Goal: Information Seeking & Learning: Learn about a topic

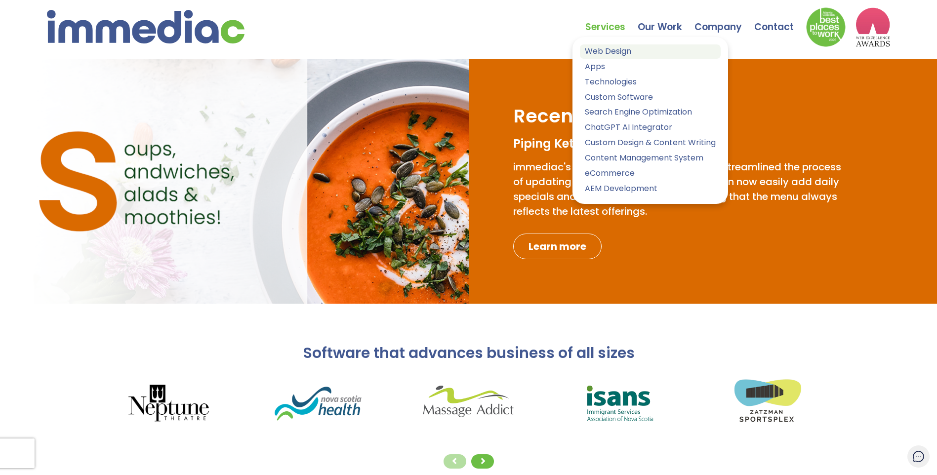
click at [610, 50] on link "Web Design" at bounding box center [650, 51] width 141 height 14
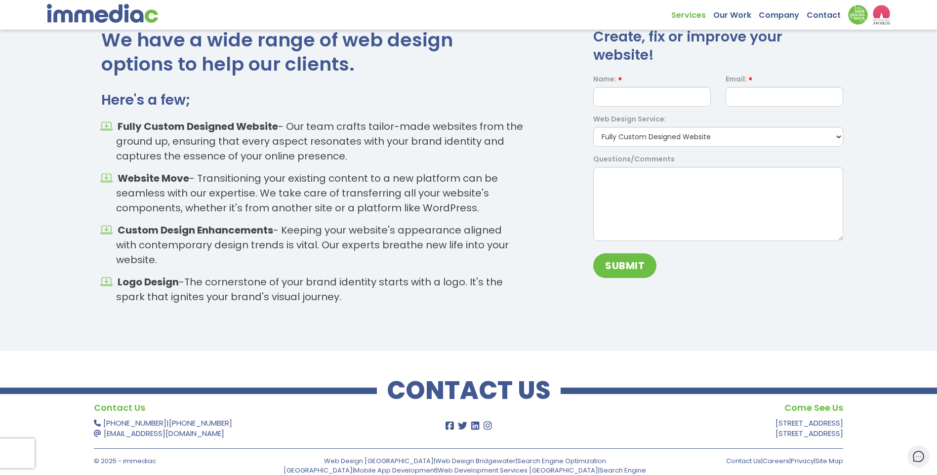
scroll to position [1446, 0]
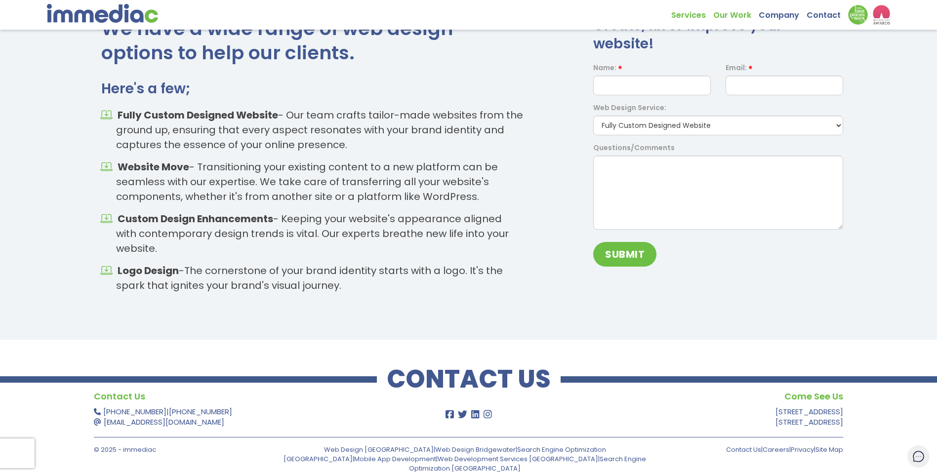
click at [735, 16] on link "Our Work" at bounding box center [735, 12] width 45 height 15
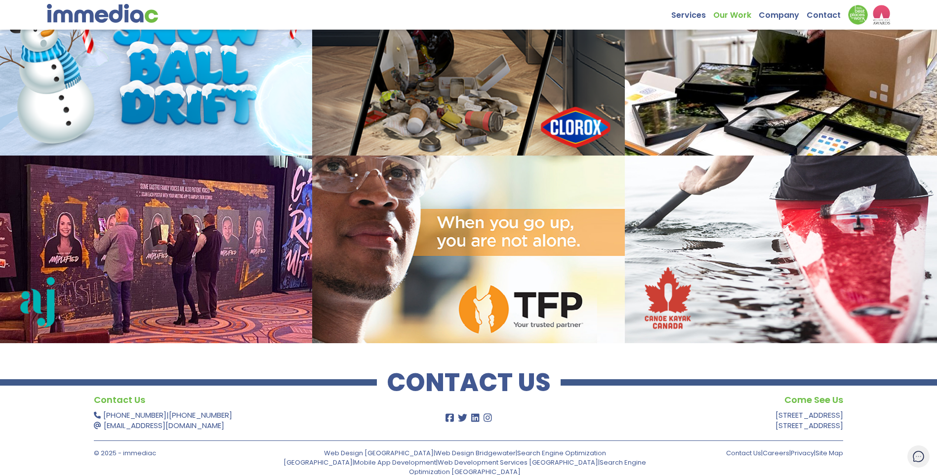
scroll to position [1115, 0]
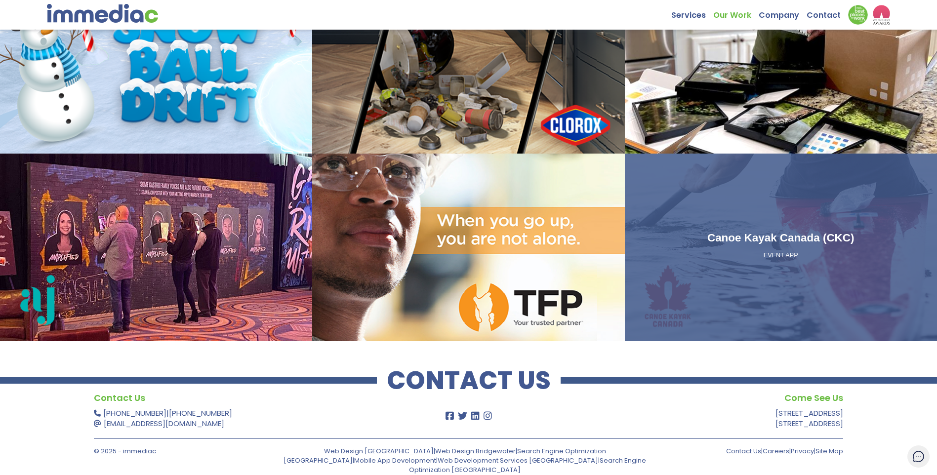
click at [705, 216] on div "Canoe Kayak Canada (CKC) EVENT APP" at bounding box center [781, 247] width 312 height 187
click at [716, 239] on h3 "Canoe Kayak Canada (CKC)" at bounding box center [781, 238] width 304 height 17
click at [782, 252] on p "EVENT APP" at bounding box center [781, 255] width 304 height 9
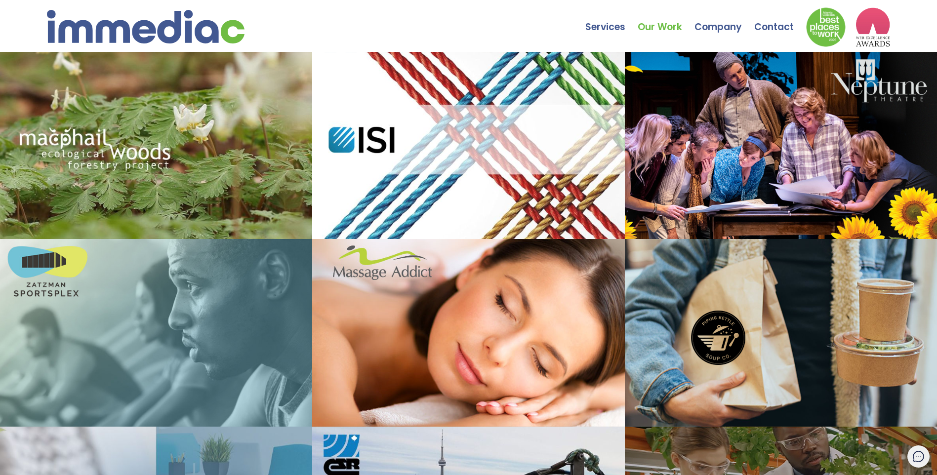
scroll to position [0, 0]
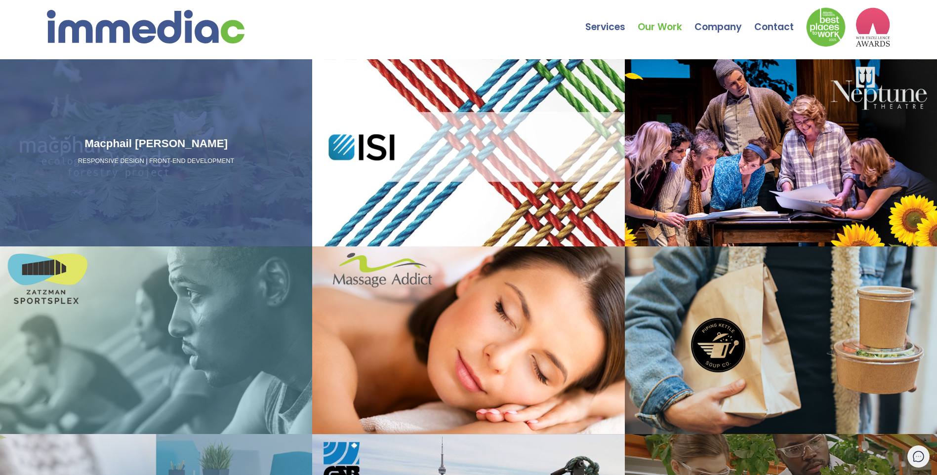
click at [270, 218] on div "Macphail Woods RESPONSIVE DESIGN | FRONT-END DEVELOPMENT" at bounding box center [156, 152] width 312 height 187
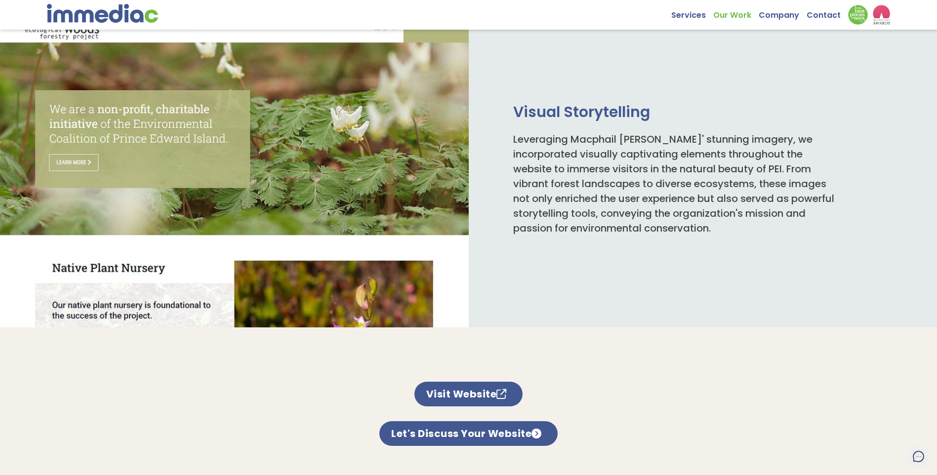
scroll to position [494, 0]
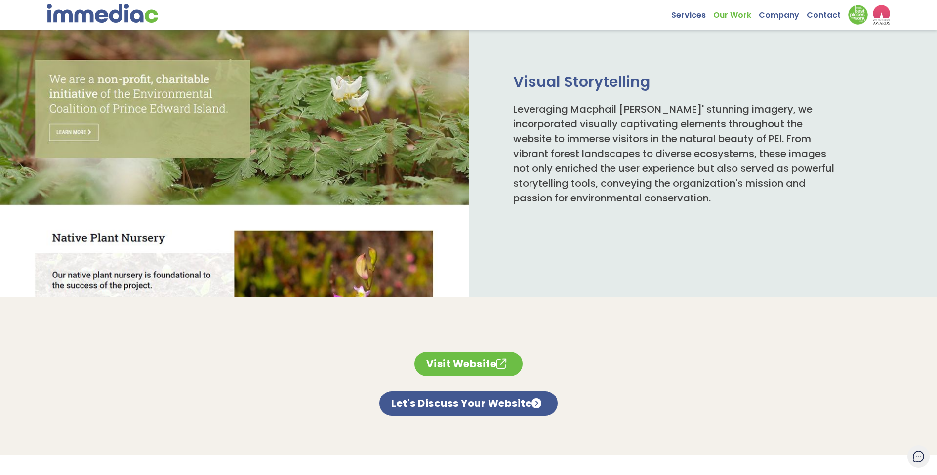
click at [453, 363] on link "Visit Website" at bounding box center [469, 364] width 109 height 25
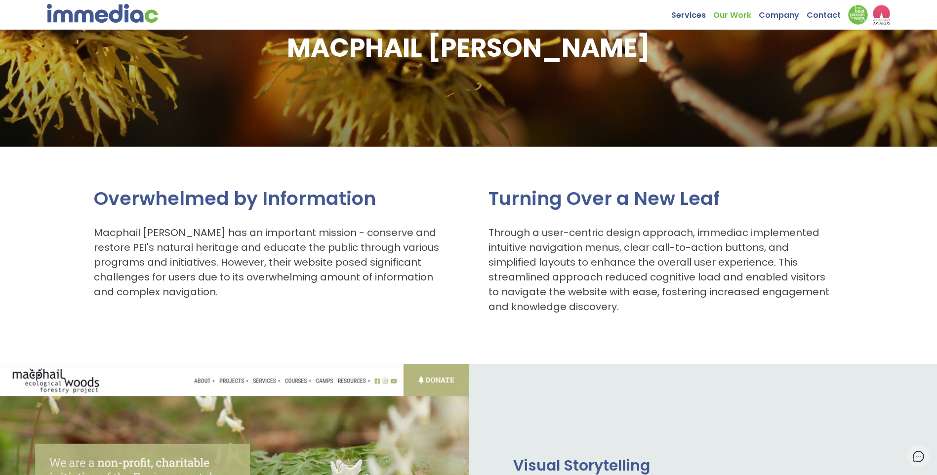
scroll to position [0, 0]
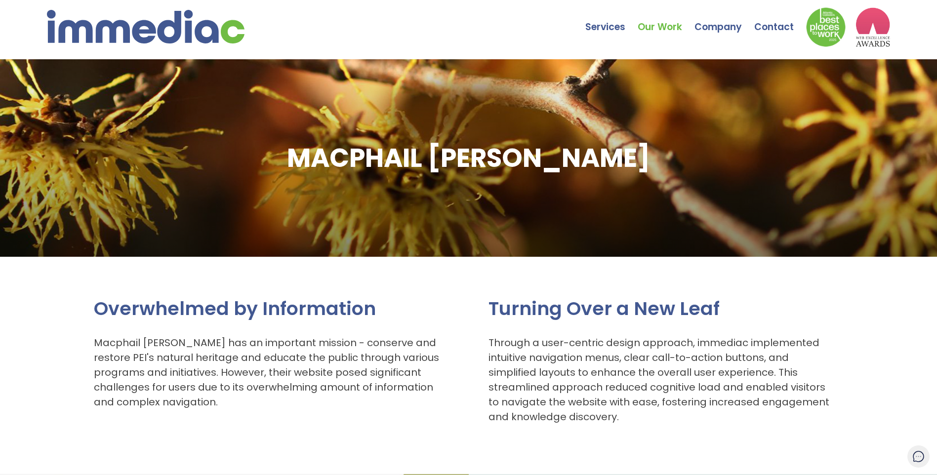
click at [663, 24] on link "Our Work" at bounding box center [666, 19] width 57 height 35
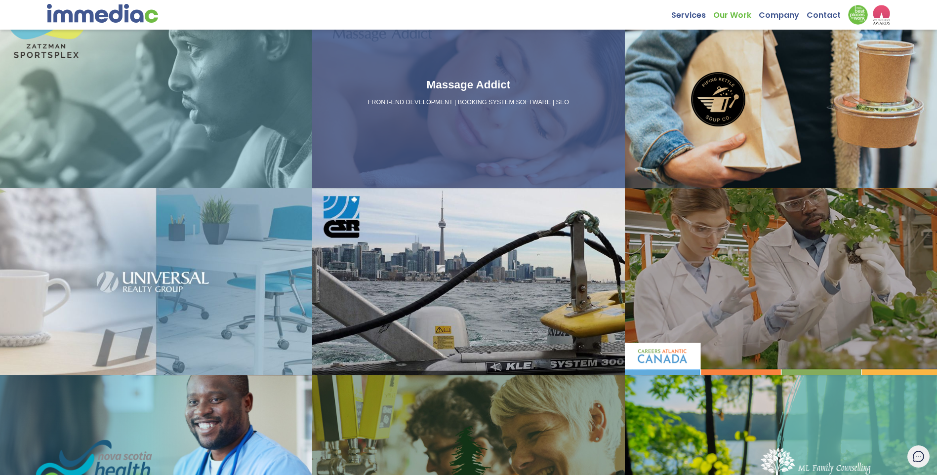
scroll to position [247, 0]
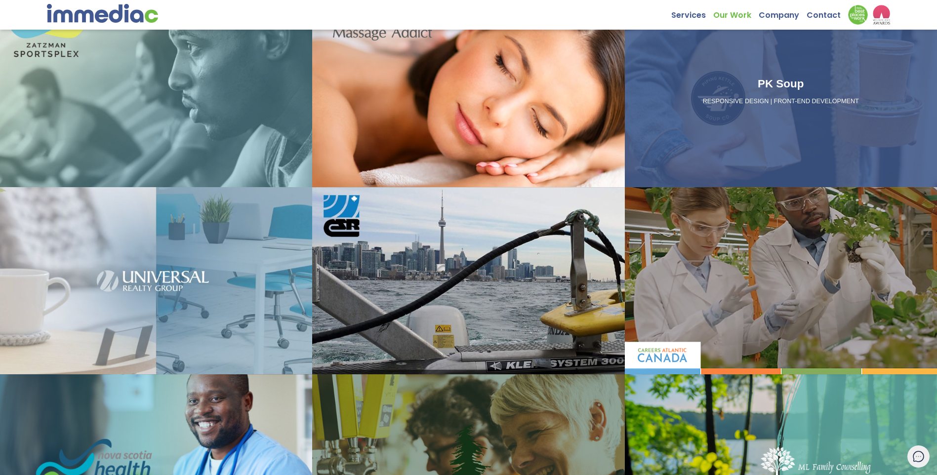
click at [714, 74] on div "PK Soup RESPONSIVE DESIGN | FRONT-END DEVELOPMENT" at bounding box center [781, 93] width 312 height 187
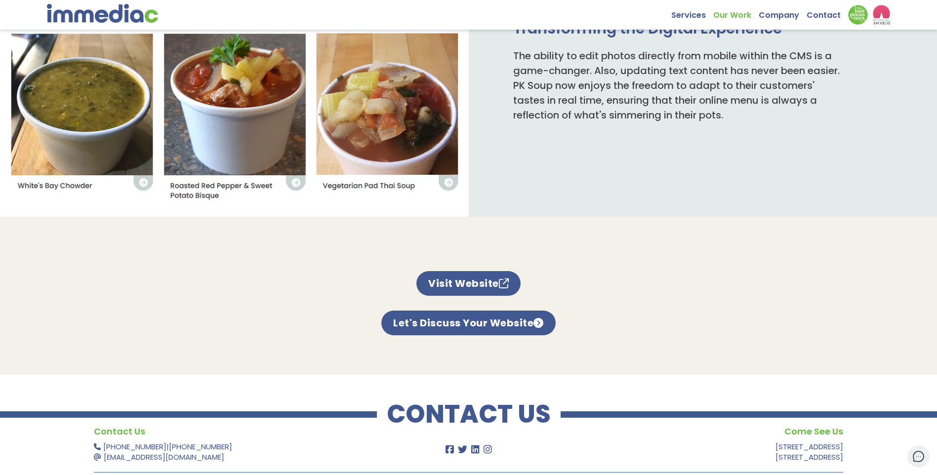
scroll to position [593, 0]
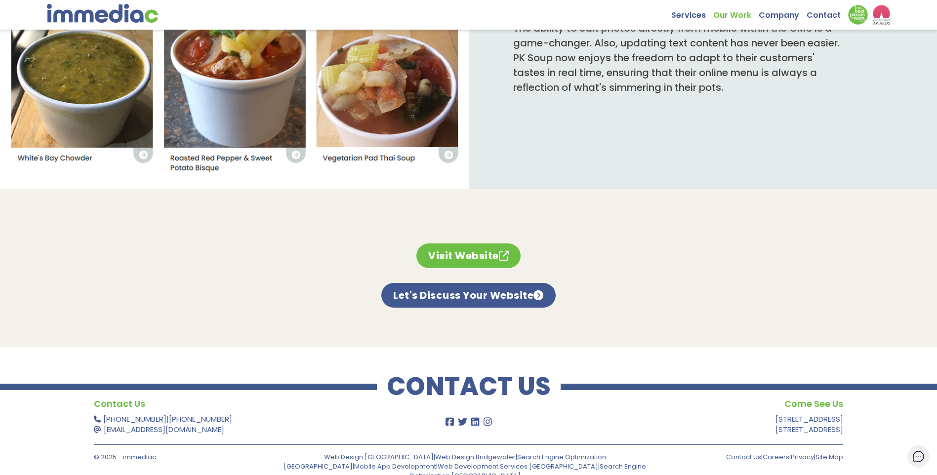
click at [478, 259] on link "Visit Website" at bounding box center [469, 256] width 104 height 25
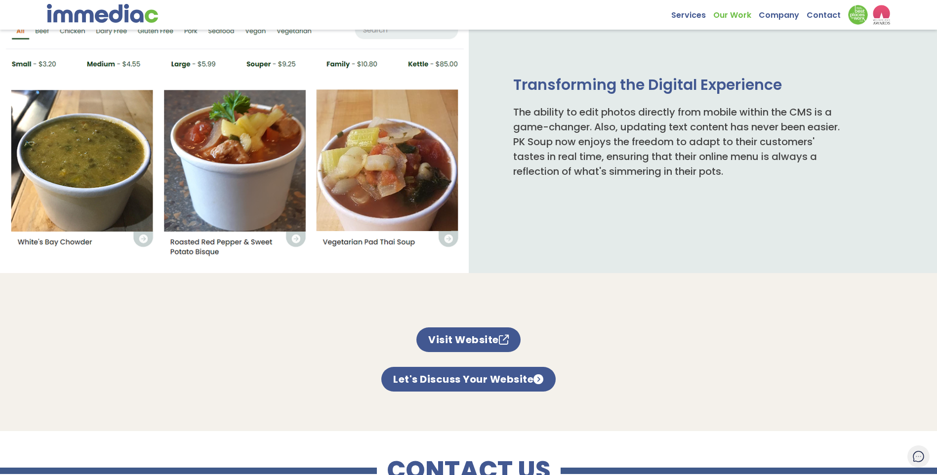
scroll to position [296, 0]
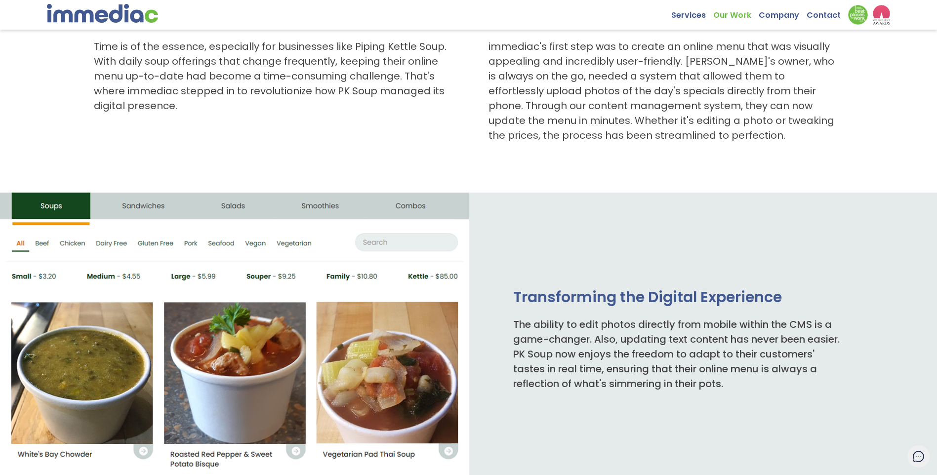
click at [739, 13] on link "Our Work" at bounding box center [735, 12] width 45 height 15
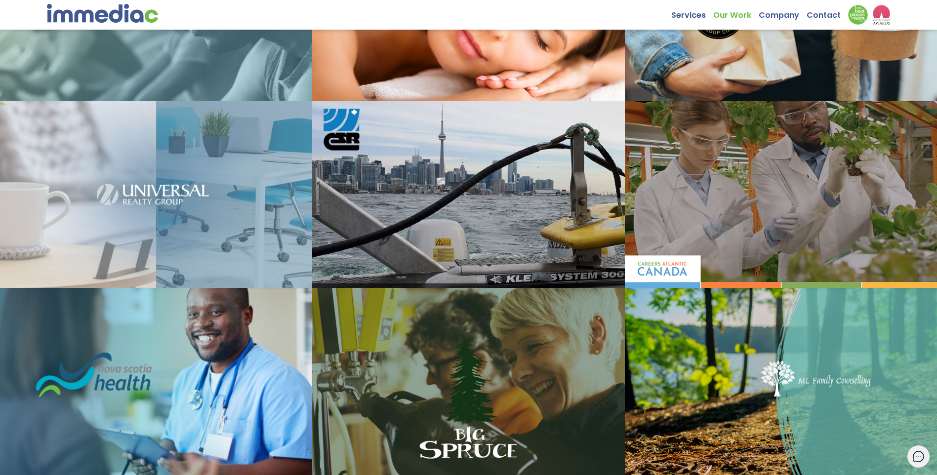
scroll to position [395, 0]
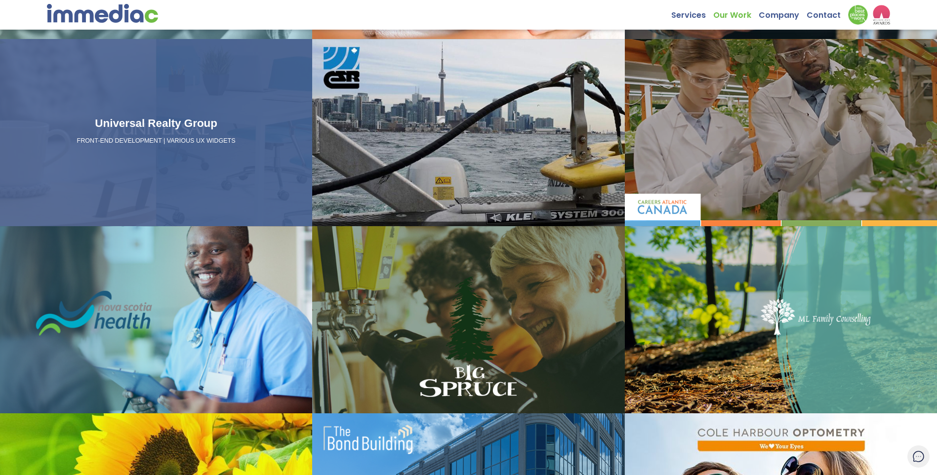
click at [285, 139] on p "FRONT-END DEVELOPMENT | VARIOUS UX WIDGETS" at bounding box center [156, 141] width 304 height 9
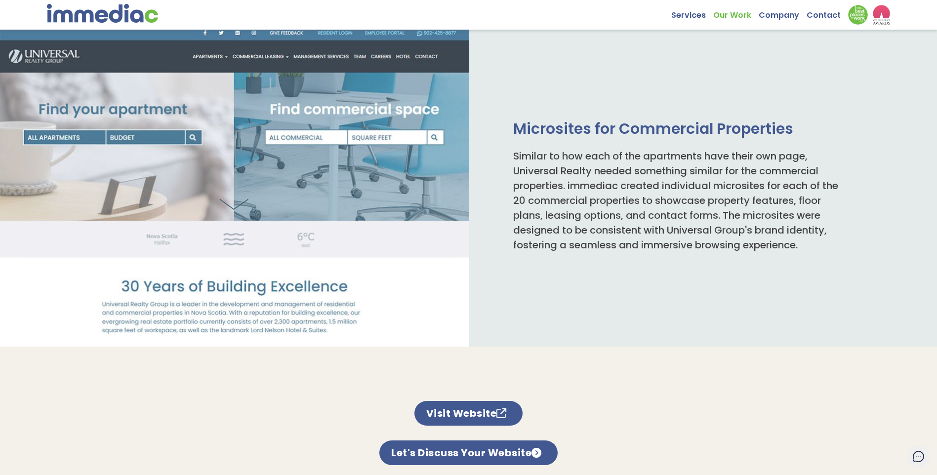
scroll to position [494, 0]
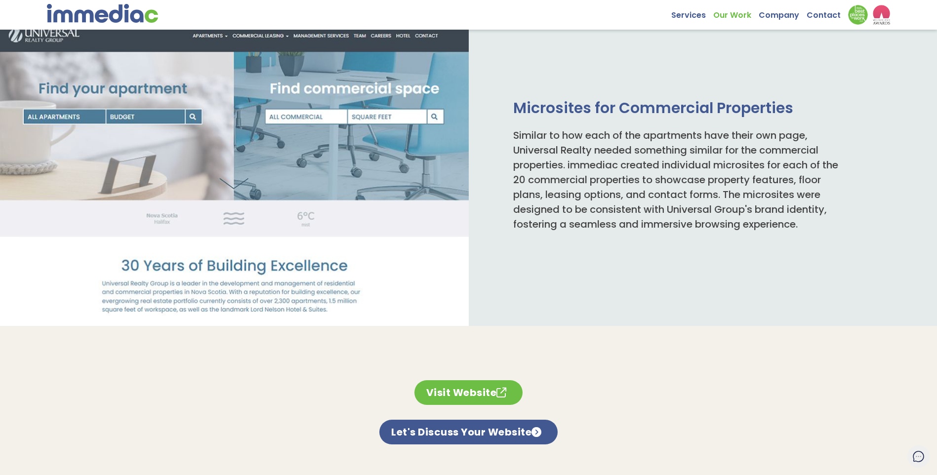
click at [475, 385] on link "Visit Website" at bounding box center [469, 392] width 109 height 25
click at [731, 18] on link "Our Work" at bounding box center [735, 12] width 45 height 15
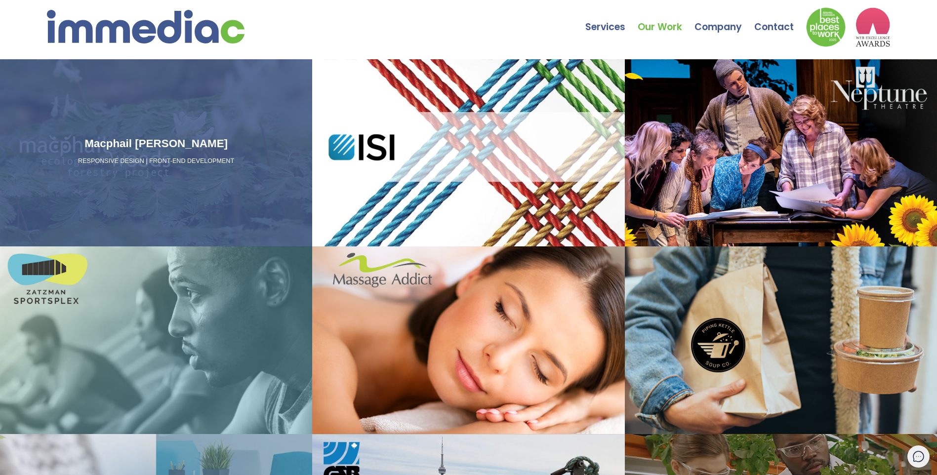
click at [229, 149] on h3 "Macphail [PERSON_NAME]" at bounding box center [156, 143] width 304 height 17
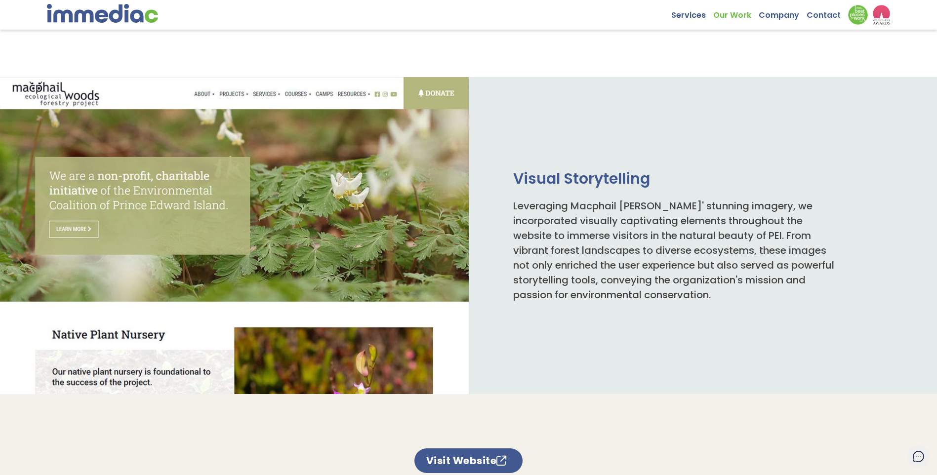
scroll to position [593, 0]
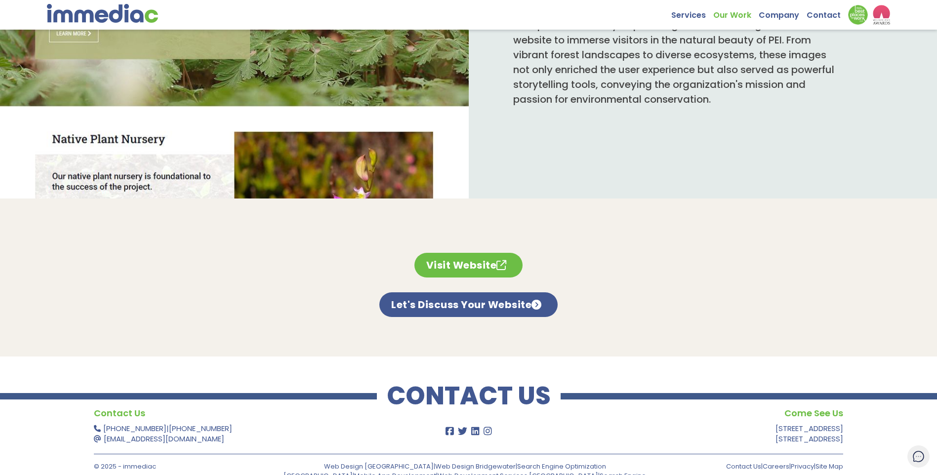
click at [487, 262] on link "Visit Website" at bounding box center [469, 265] width 109 height 25
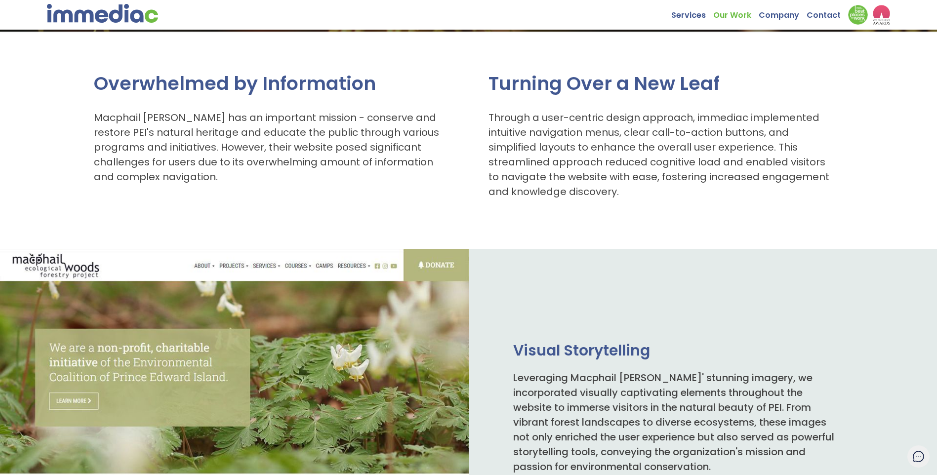
scroll to position [0, 0]
